Goal: Information Seeking & Learning: Learn about a topic

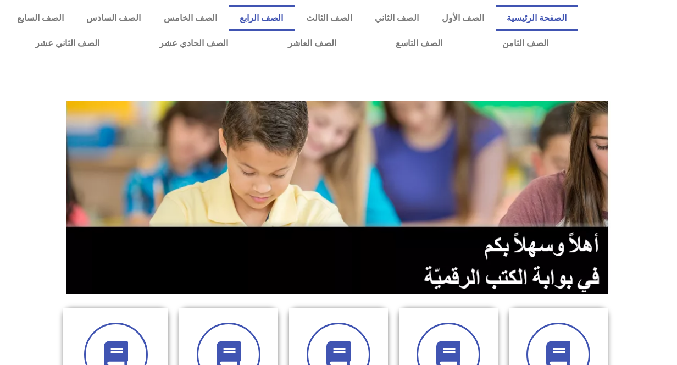
click at [295, 16] on link "الصف الرابع" at bounding box center [262, 17] width 67 height 25
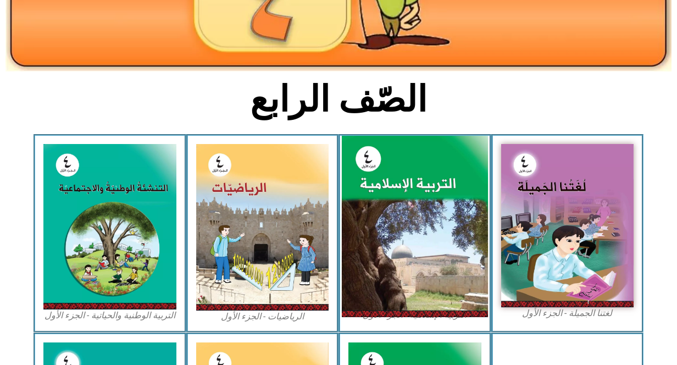
scroll to position [275, 0]
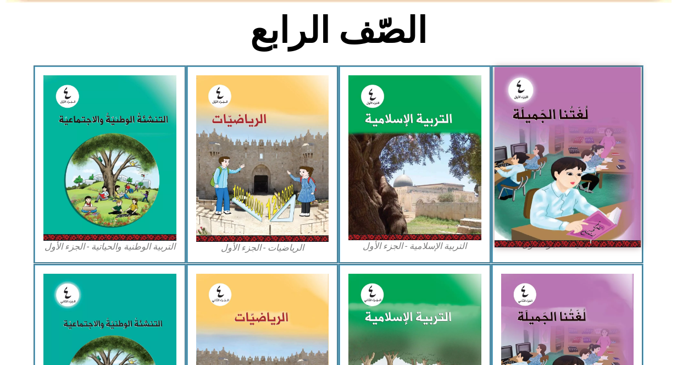
click at [570, 153] on img at bounding box center [567, 157] width 146 height 180
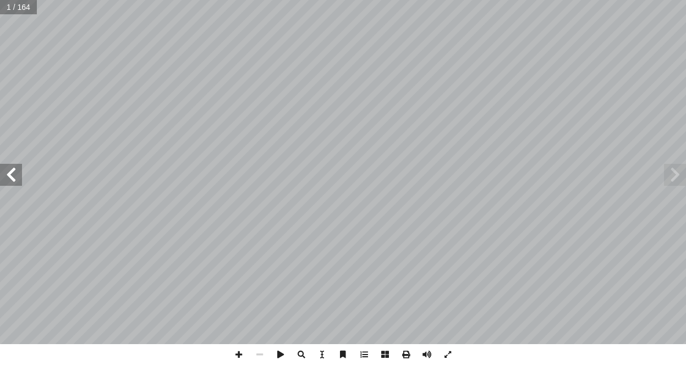
click at [13, 7] on input "text" at bounding box center [18, 7] width 37 height 14
type input "**"
click at [4, 172] on span at bounding box center [11, 175] width 22 height 22
